Goal: Obtain resource: Obtain resource

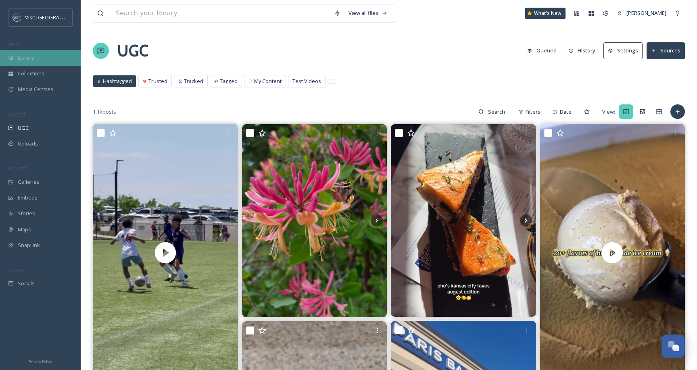
click at [36, 60] on div "Library" at bounding box center [40, 58] width 81 height 16
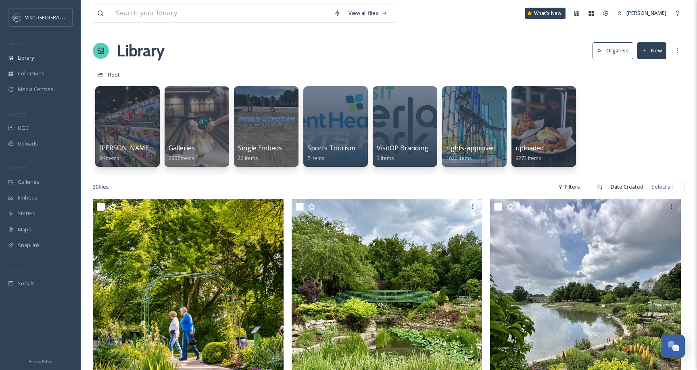
click at [100, 206] on input "checkbox" at bounding box center [101, 207] width 8 height 8
checkbox input "true"
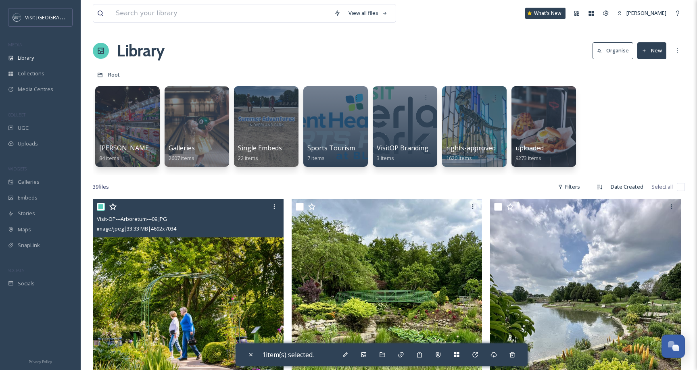
click at [218, 269] on img at bounding box center [188, 342] width 191 height 286
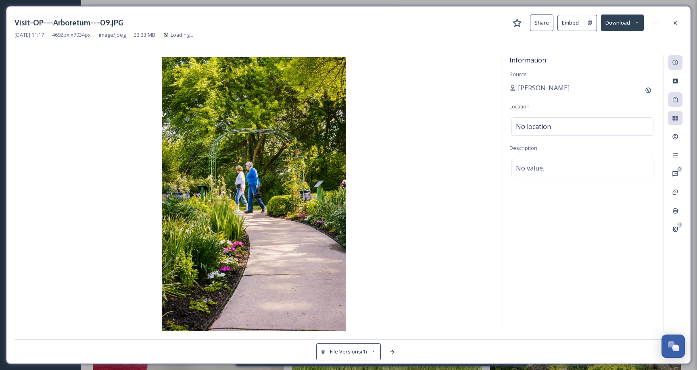
click at [575, 23] on button "Embed" at bounding box center [570, 23] width 26 height 16
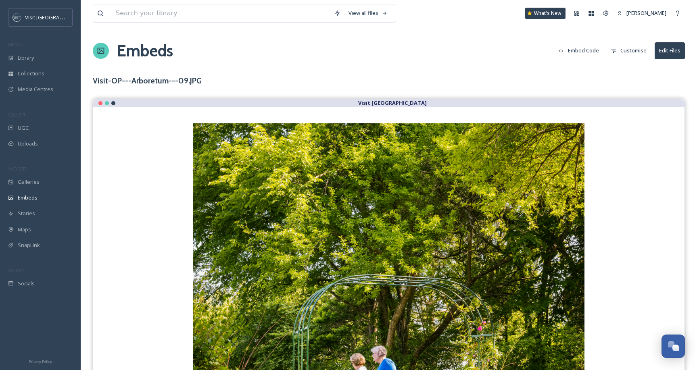
click at [585, 50] on button "Embed Code" at bounding box center [578, 51] width 48 height 16
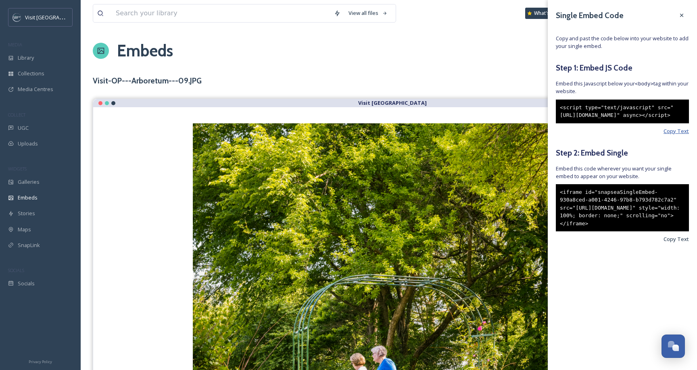
click at [681, 135] on span "Copy Text" at bounding box center [675, 131] width 25 height 8
click at [671, 243] on span "Copy Text" at bounding box center [675, 239] width 25 height 8
click at [501, 73] on div "View all files What's New [PERSON_NAME] Embeds Embed Code Customise Edit Files …" at bounding box center [389, 363] width 616 height 726
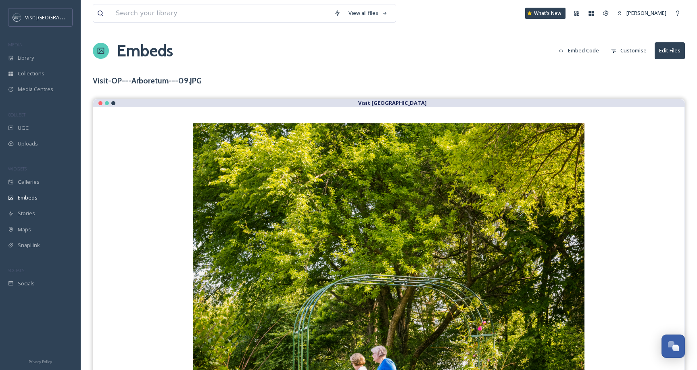
click at [625, 52] on button "Customise" at bounding box center [629, 51] width 44 height 16
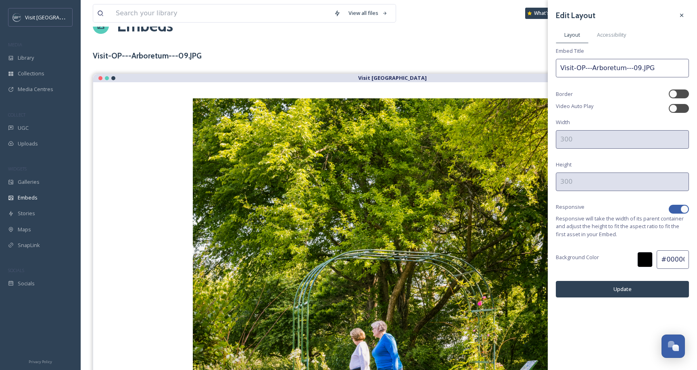
scroll to position [27, 0]
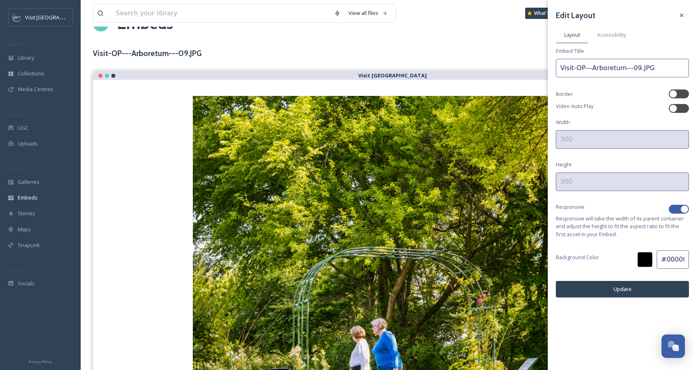
click at [679, 207] on div at bounding box center [679, 209] width 20 height 9
checkbox input "false"
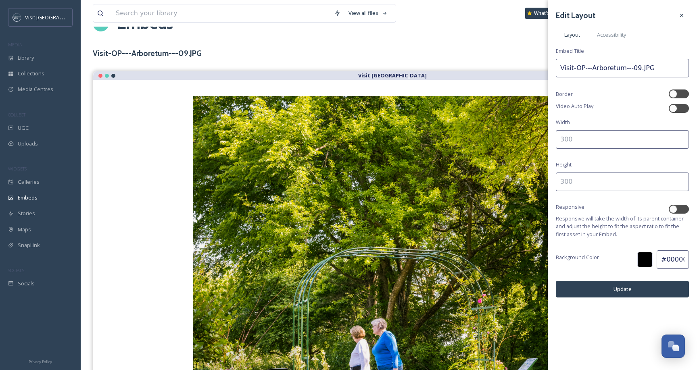
click at [599, 144] on input at bounding box center [622, 139] width 133 height 19
type input "20"
click at [578, 182] on input at bounding box center [622, 182] width 133 height 19
type input "100"
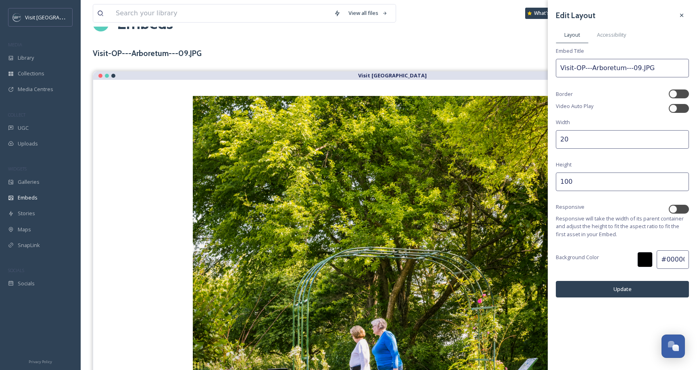
click at [585, 213] on div "Responsive" at bounding box center [622, 209] width 133 height 12
click at [600, 285] on button "Update" at bounding box center [622, 289] width 133 height 17
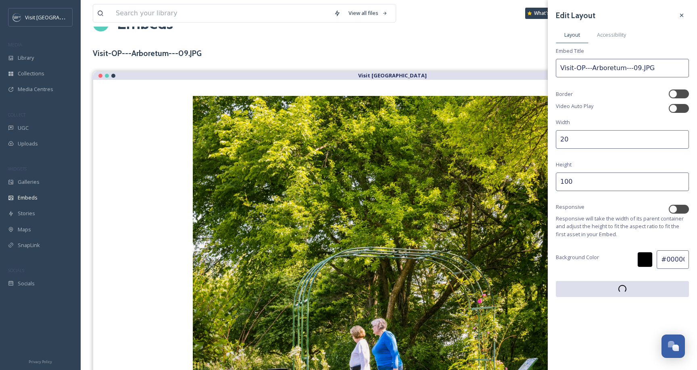
scroll to position [0, 0]
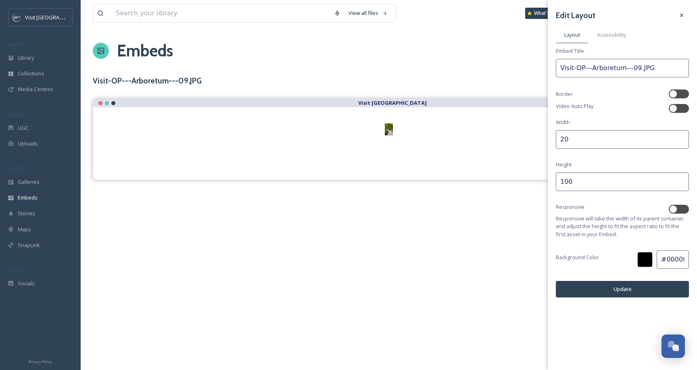
click at [607, 181] on input "100" at bounding box center [622, 182] width 133 height 19
click at [592, 150] on div "Edit Layout Layout Accessibility Embed Title Visit-OP---Arboretum---09.JPG Bord…" at bounding box center [622, 153] width 149 height 306
click at [592, 142] on input "20" at bounding box center [622, 139] width 133 height 19
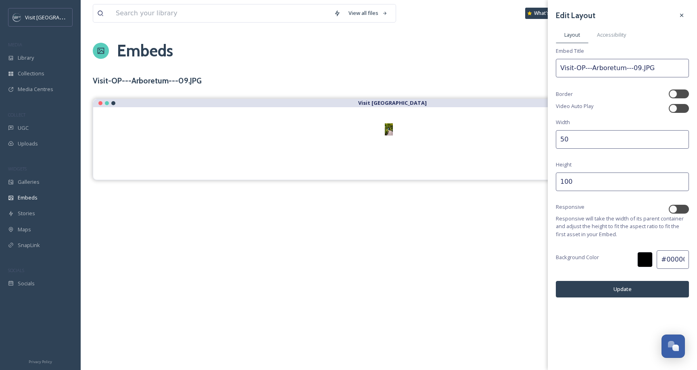
click at [619, 284] on button "Update" at bounding box center [622, 289] width 133 height 17
click at [623, 133] on input "50" at bounding box center [622, 139] width 133 height 19
type input "100"
click at [604, 181] on input "100" at bounding box center [622, 182] width 133 height 19
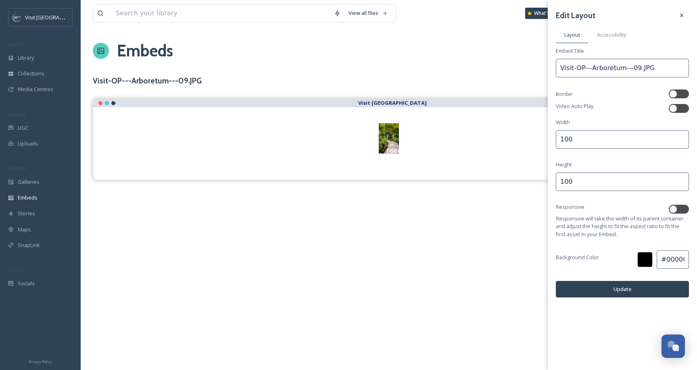
click at [604, 181] on input "100" at bounding box center [622, 182] width 133 height 19
click at [606, 291] on button "Update" at bounding box center [622, 289] width 133 height 17
click at [611, 192] on div "Edit Layout Layout Accessibility Embed Title Visit-OP---Arboretum---09.JPG Bord…" at bounding box center [622, 153] width 149 height 306
click at [609, 187] on input "200" at bounding box center [622, 182] width 133 height 19
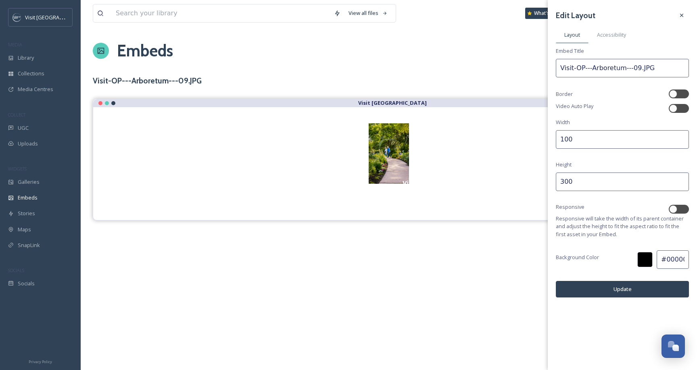
type input "300"
click at [613, 286] on button "Update" at bounding box center [622, 289] width 133 height 17
click at [628, 284] on button "Update" at bounding box center [622, 289] width 133 height 17
click at [621, 295] on button "Update" at bounding box center [622, 289] width 133 height 17
click at [682, 14] on icon at bounding box center [681, 15] width 6 height 6
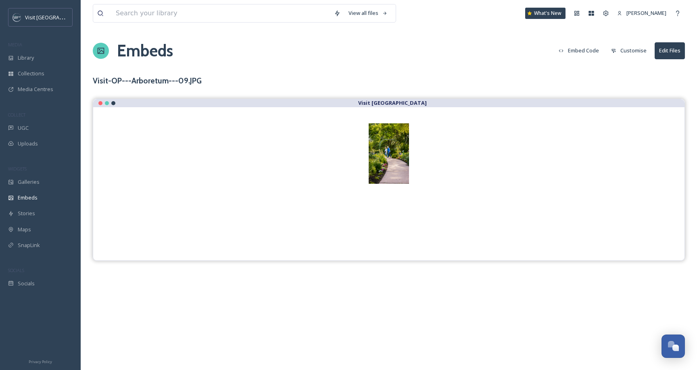
click at [568, 52] on button "Embed Code" at bounding box center [578, 51] width 48 height 16
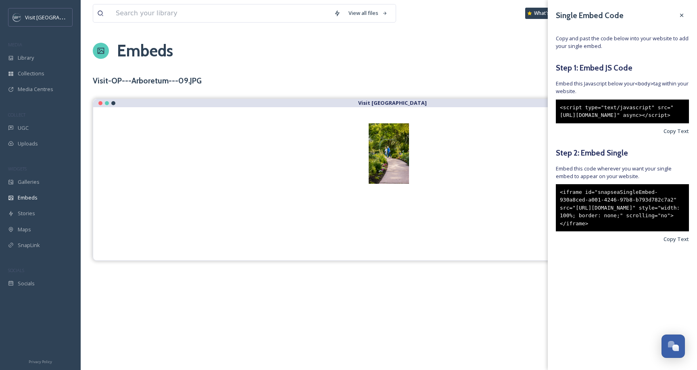
click at [672, 269] on div "Single Embed Code Copy and past the code below into your website to add your si…" at bounding box center [622, 138] width 149 height 276
click at [674, 243] on span "Copy Text" at bounding box center [675, 239] width 25 height 8
